Goal: Task Accomplishment & Management: Complete application form

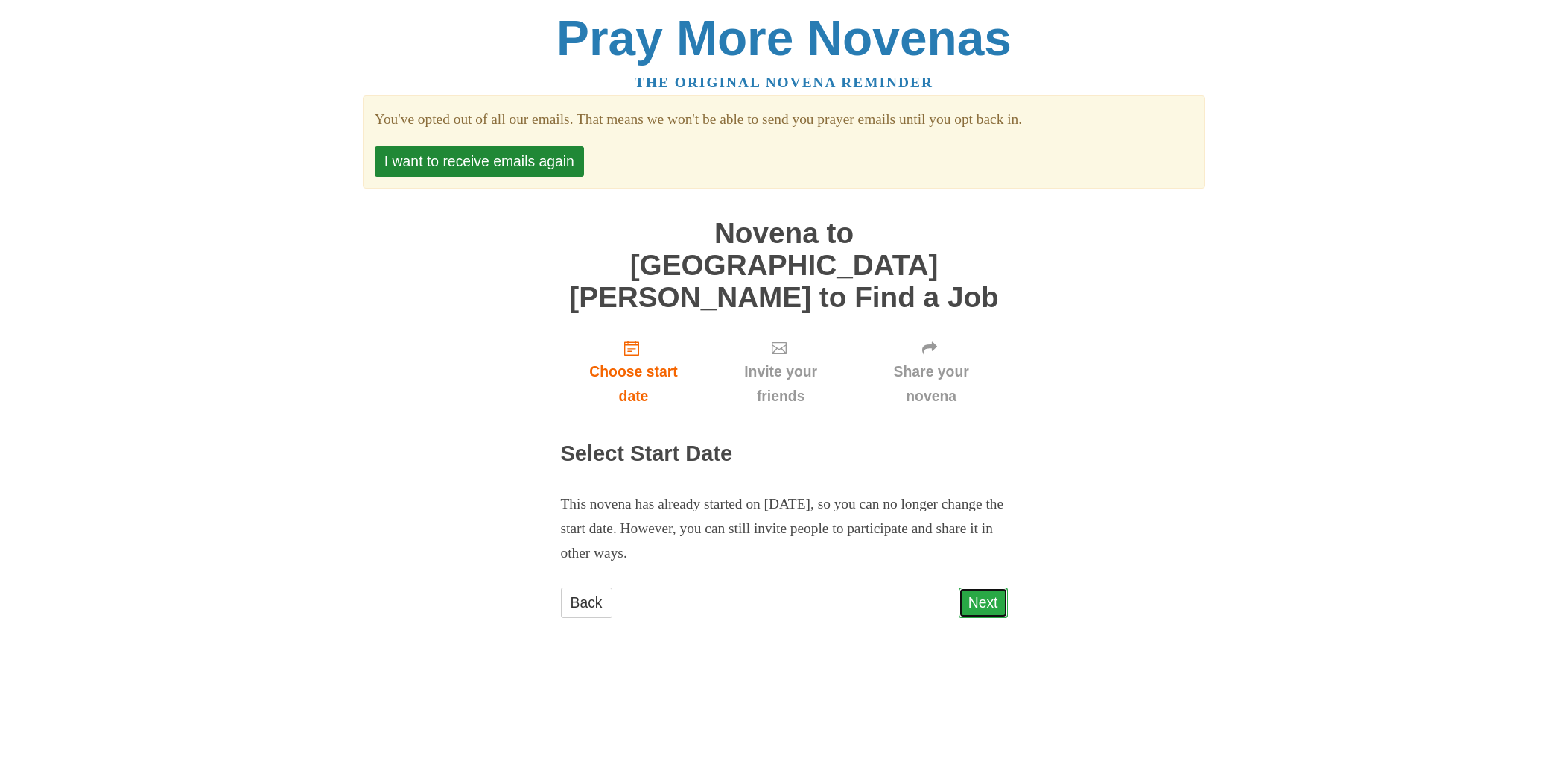
click at [988, 587] on link "Next" at bounding box center [984, 602] width 49 height 31
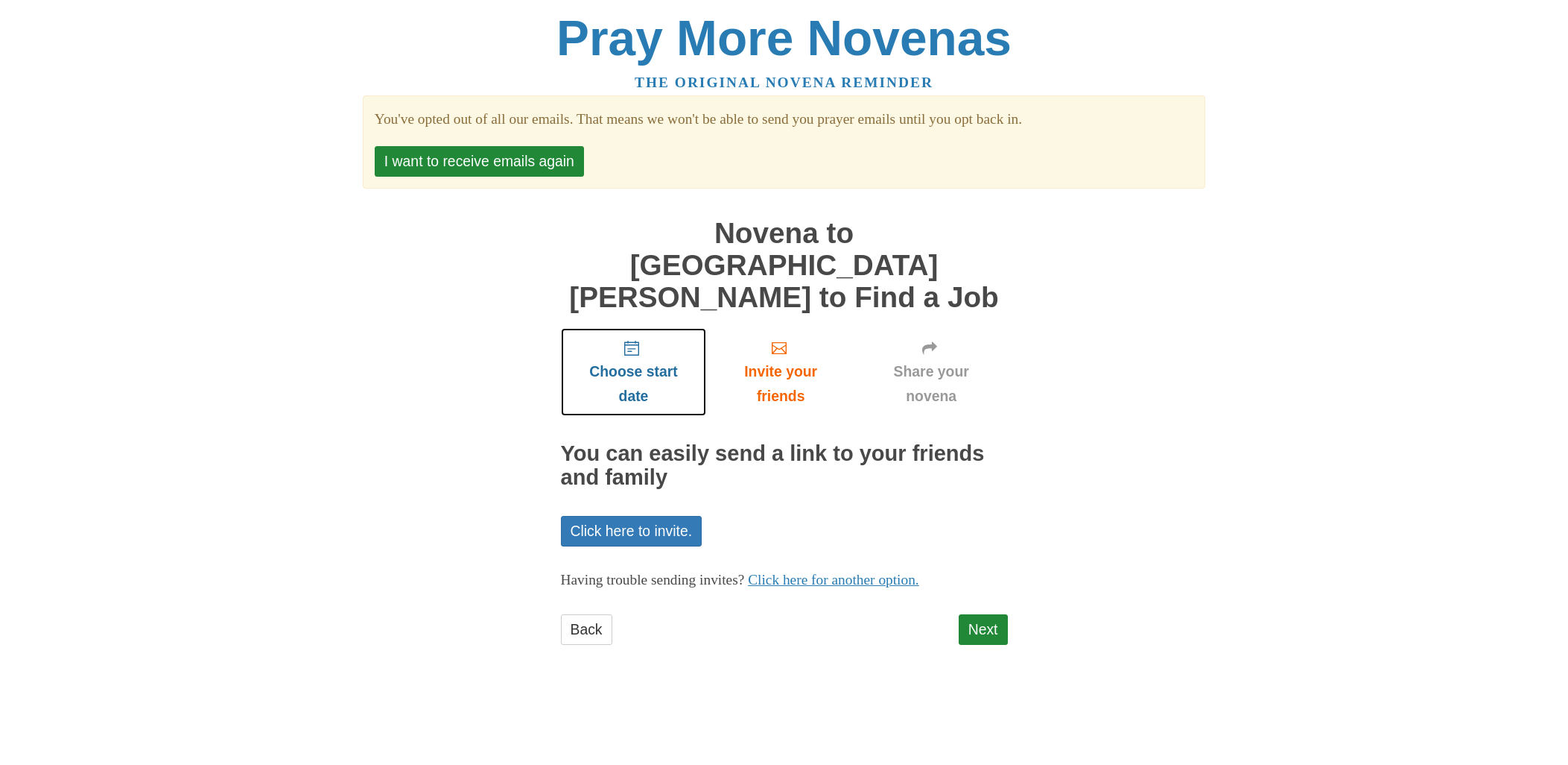
click at [607, 359] on span "Choose start date" at bounding box center [633, 384] width 116 height 50
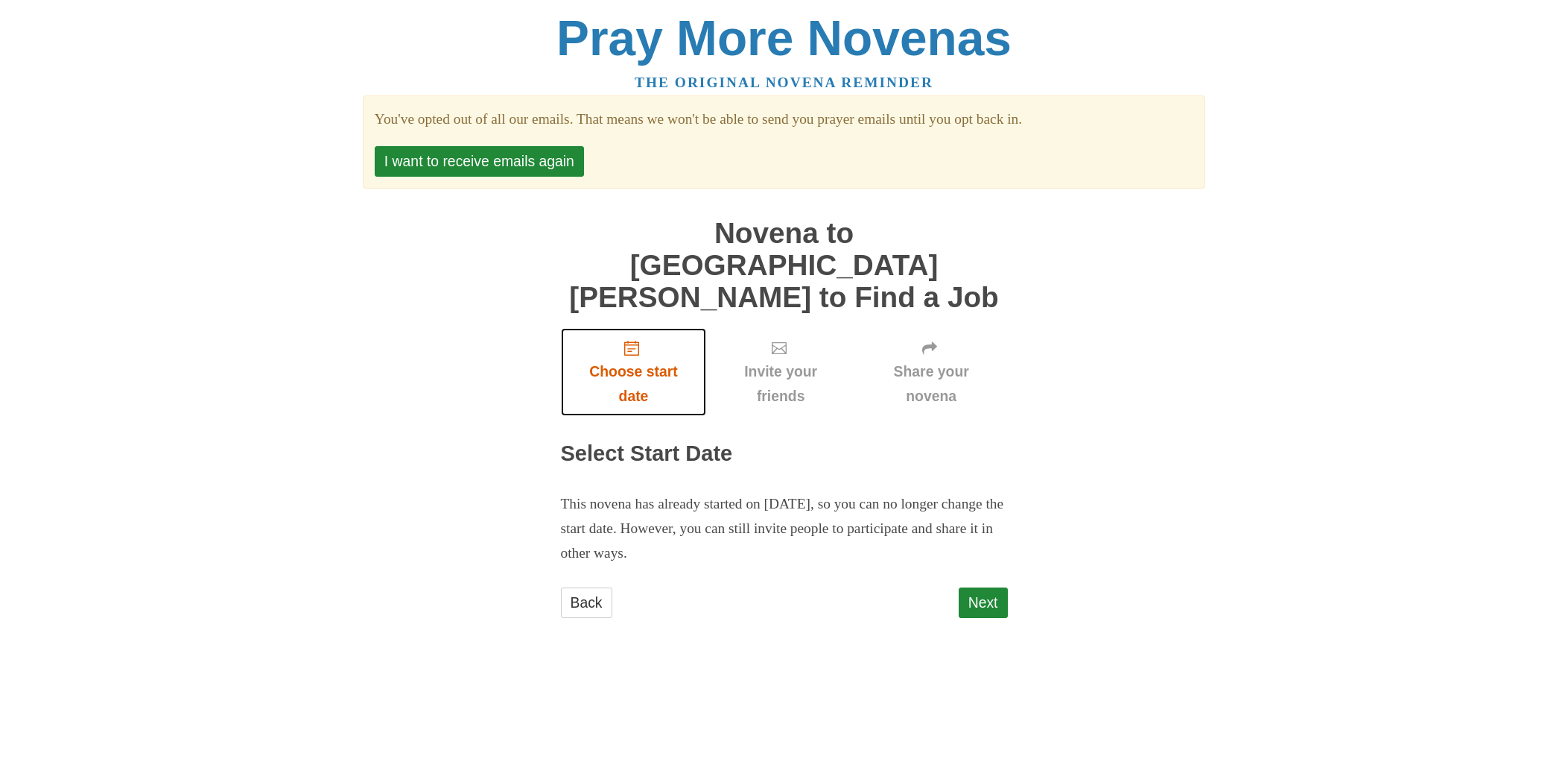
click at [633, 359] on span "Choose start date" at bounding box center [633, 384] width 116 height 50
click at [974, 587] on link "Next" at bounding box center [984, 602] width 49 height 31
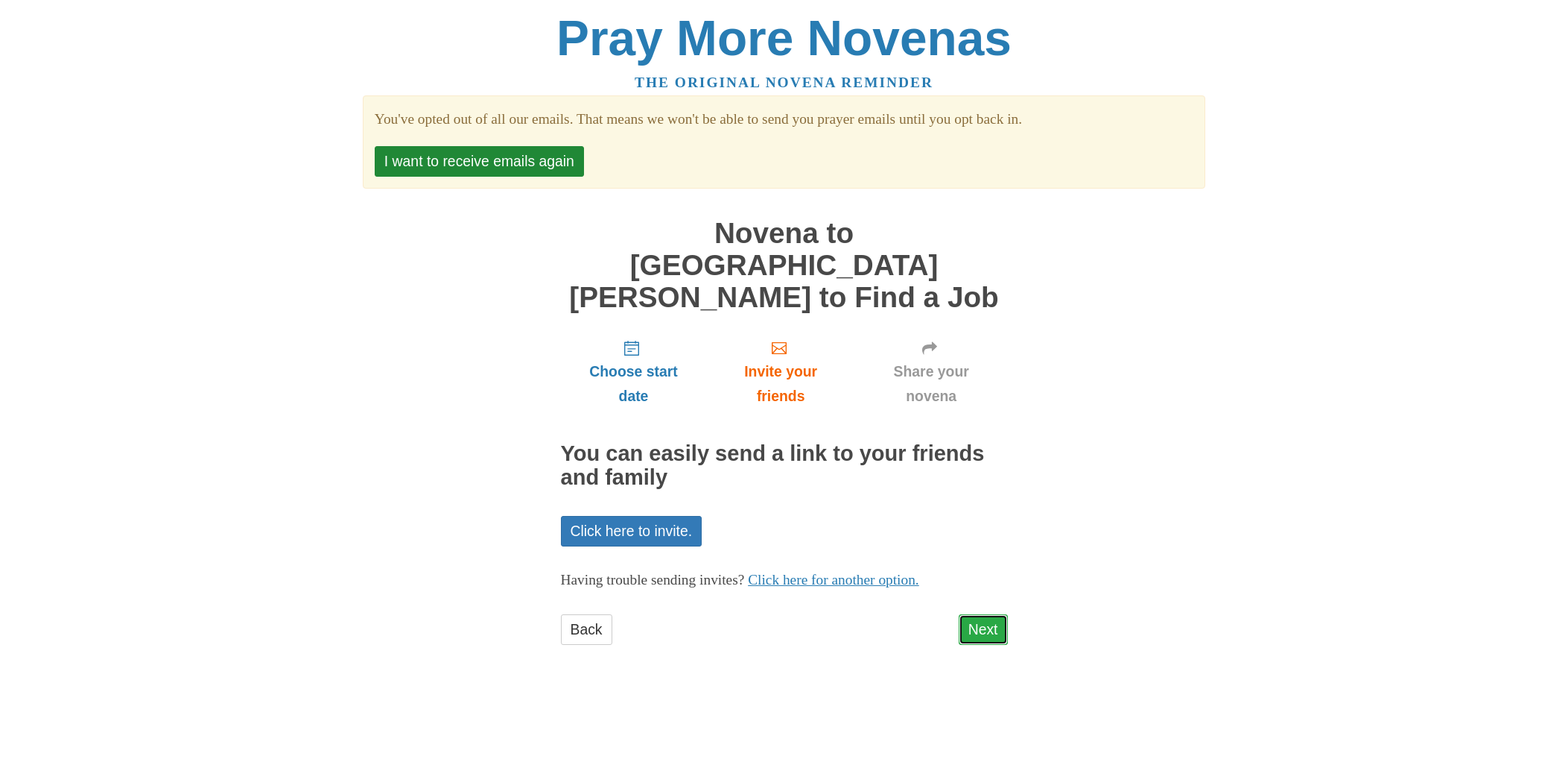
click at [982, 614] on link "Next" at bounding box center [984, 629] width 49 height 31
